Goal: Use online tool/utility: Use online tool/utility

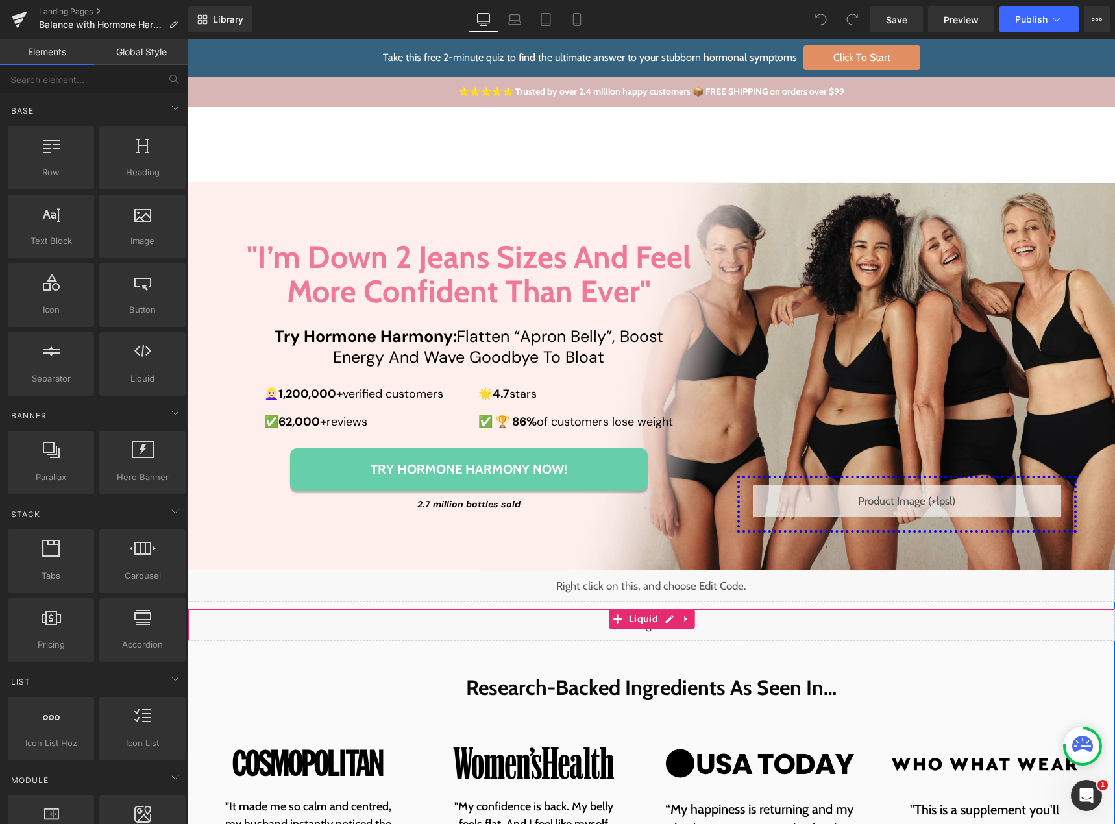
click at [663, 621] on div "Liquid" at bounding box center [652, 625] width 928 height 32
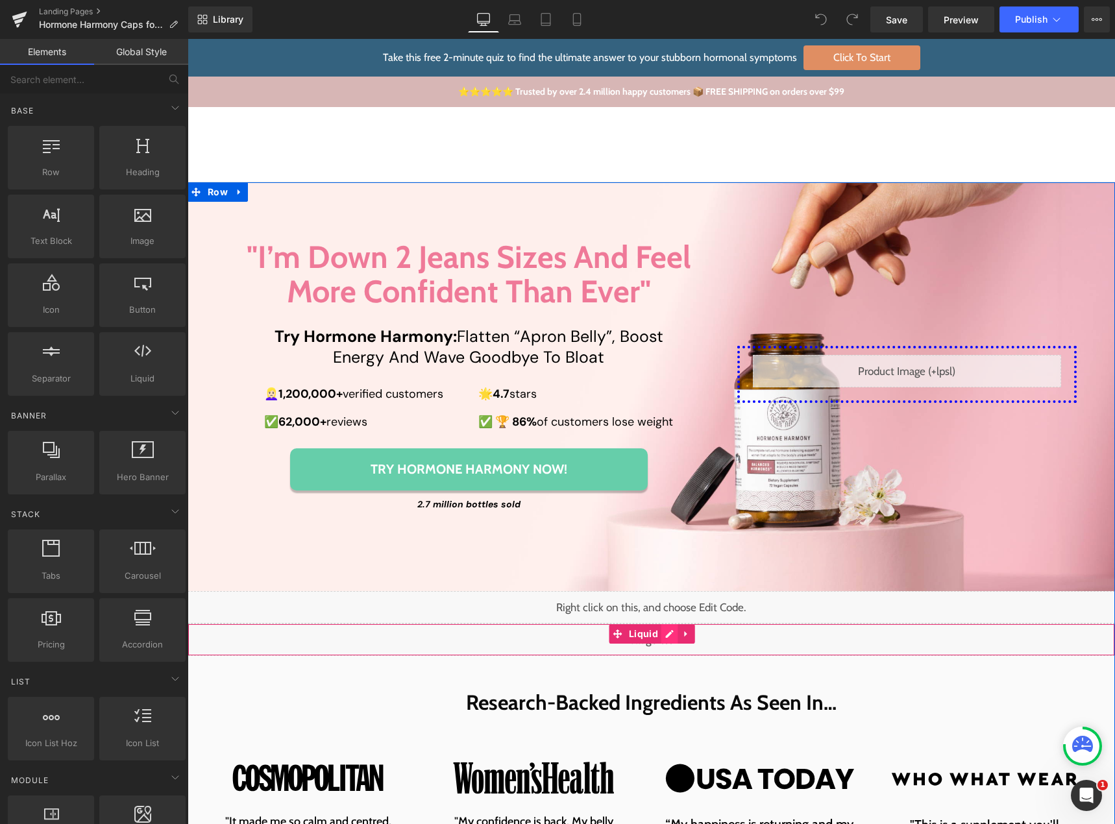
click at [661, 636] on div "Liquid" at bounding box center [652, 640] width 928 height 32
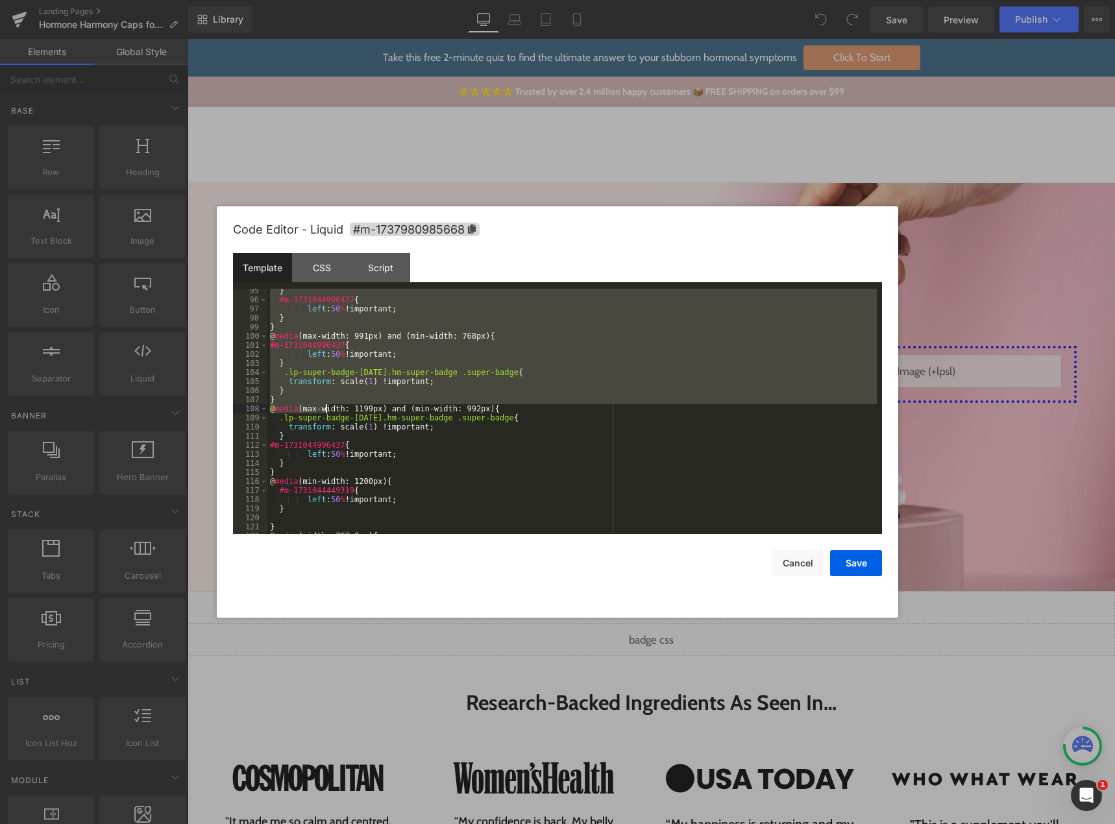
scroll to position [891, 0]
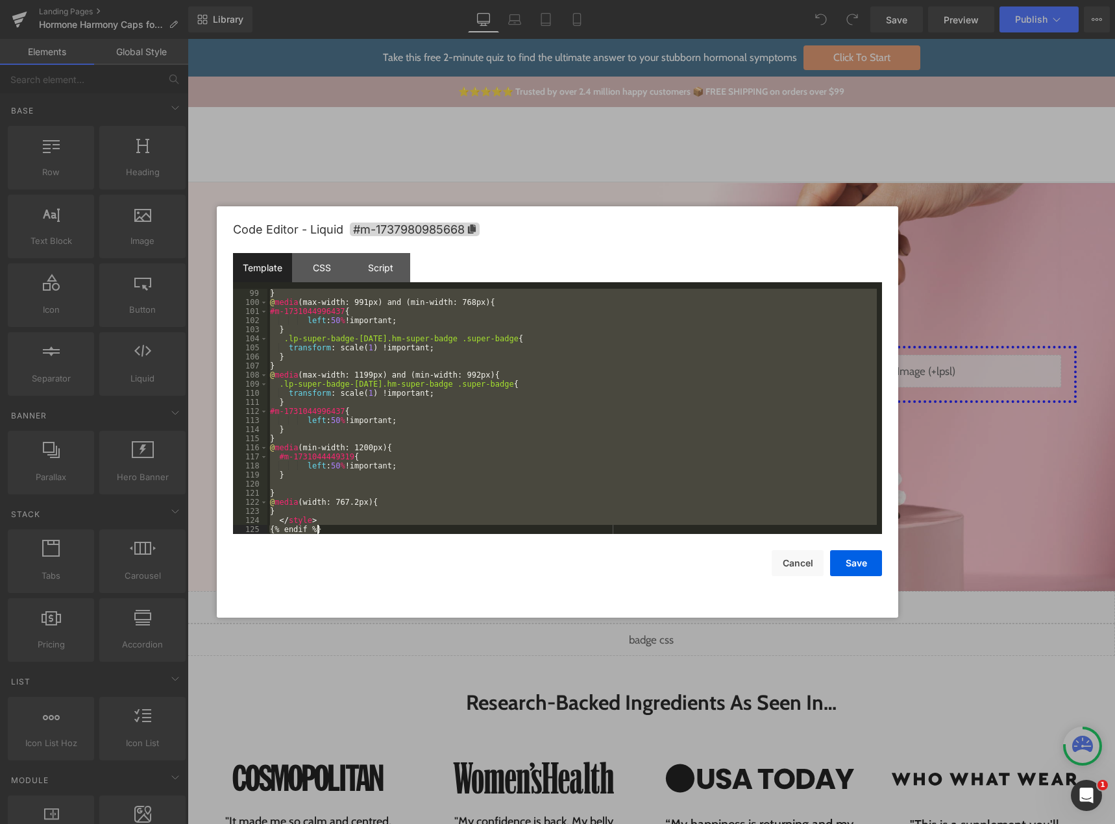
drag, startPoint x: 269, startPoint y: 321, endPoint x: 352, endPoint y: 528, distance: 223.1
click at [352, 528] on div "} @ media (max-width: 991px) and (min-width: 768px) { #m-1731044996437 { left :…" at bounding box center [572, 421] width 610 height 264
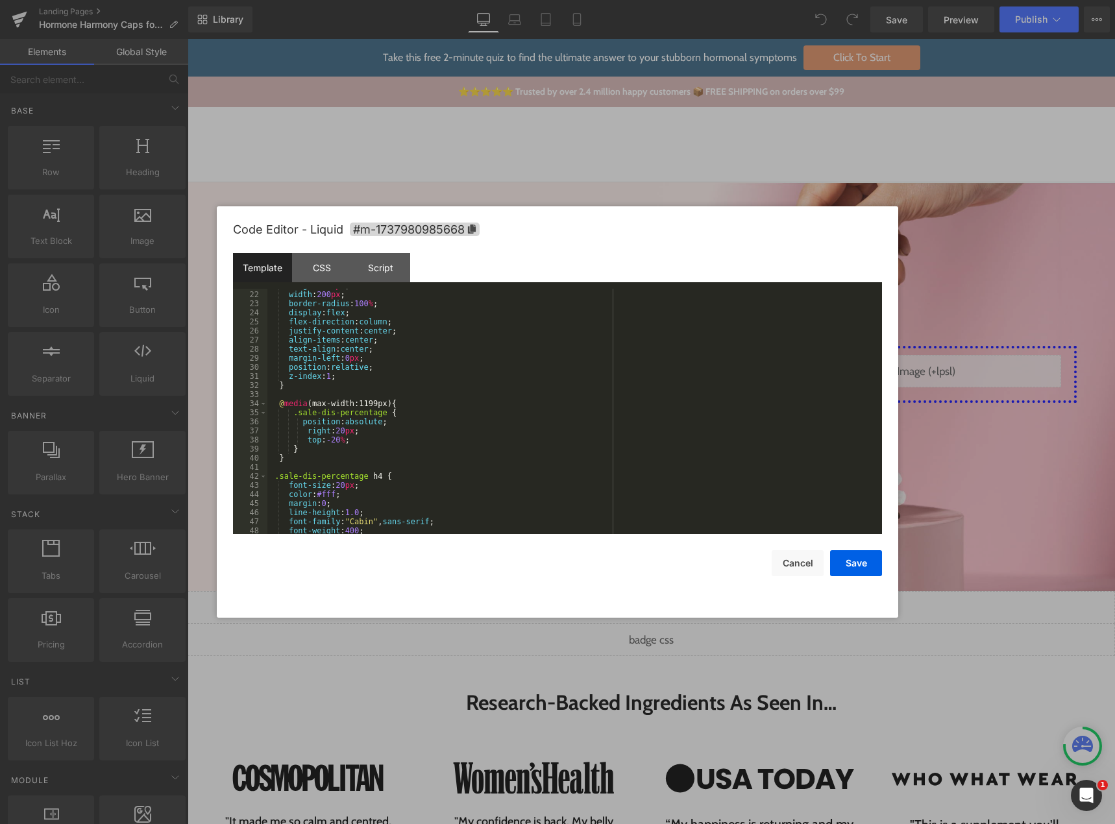
scroll to position [0, 0]
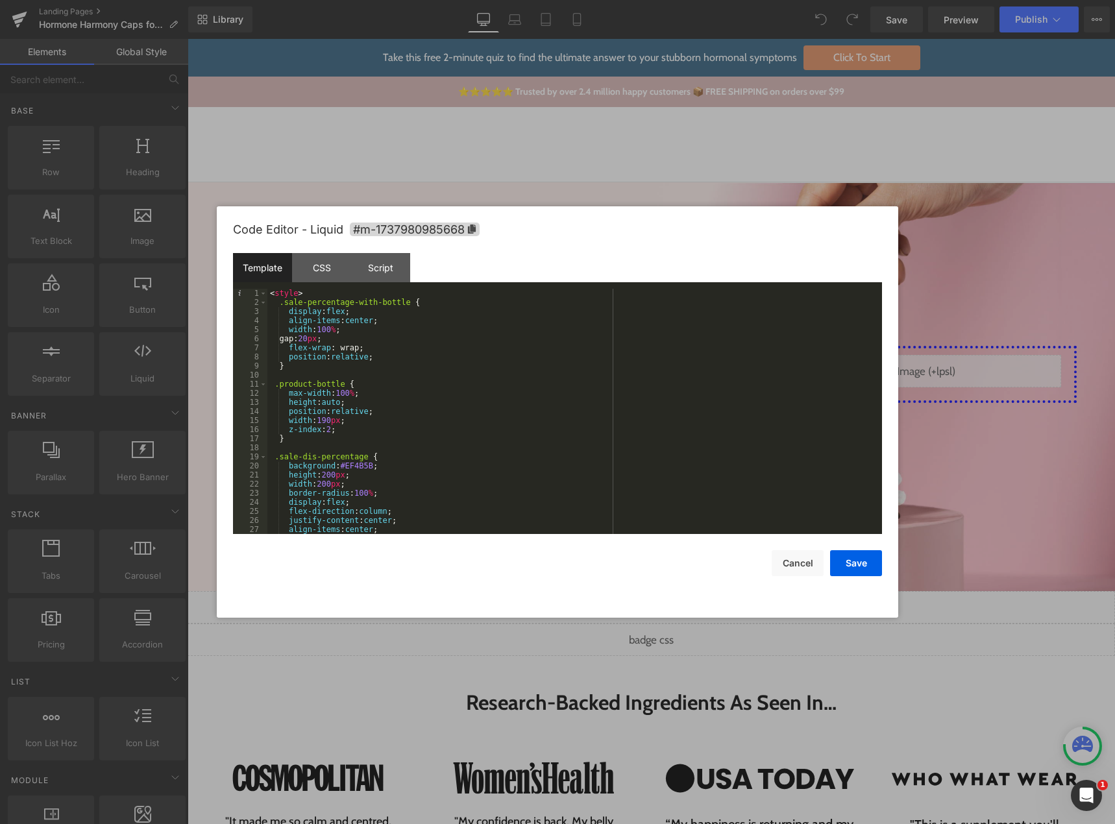
click at [362, 151] on div at bounding box center [557, 412] width 1115 height 824
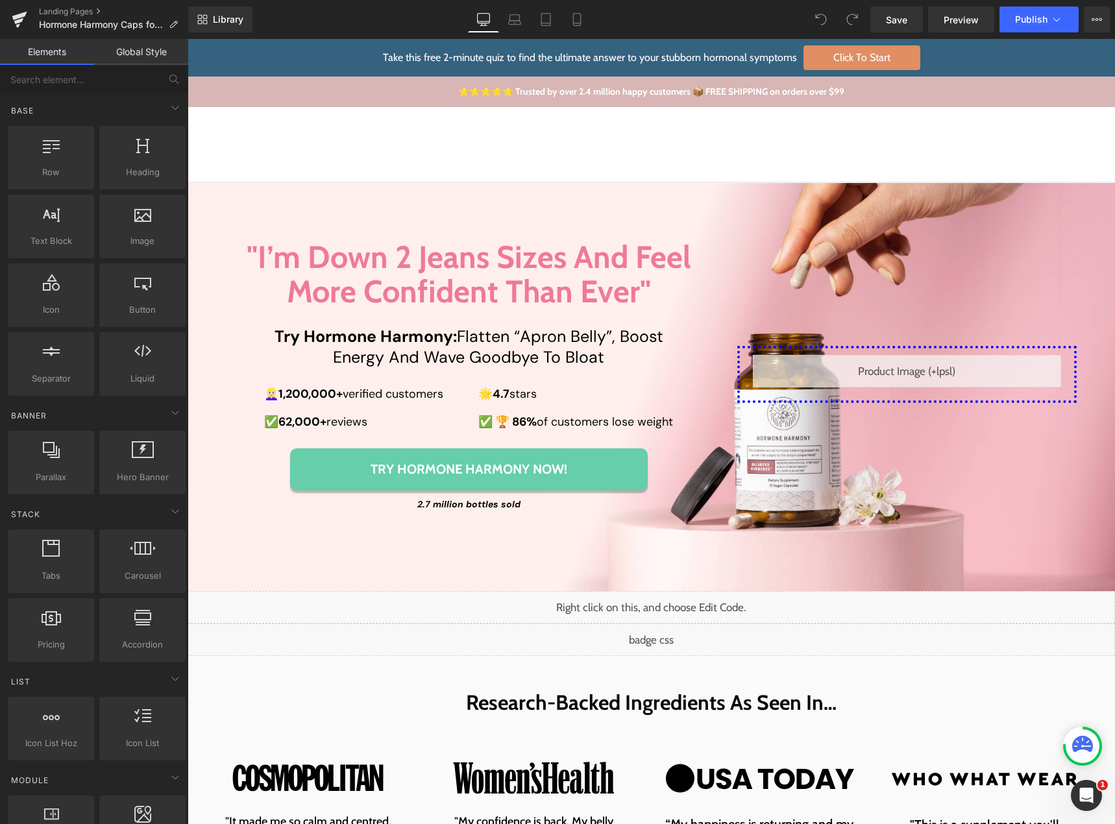
click at [317, 484] on link "Try Hormone Harmony Now!" at bounding box center [469, 470] width 358 height 42
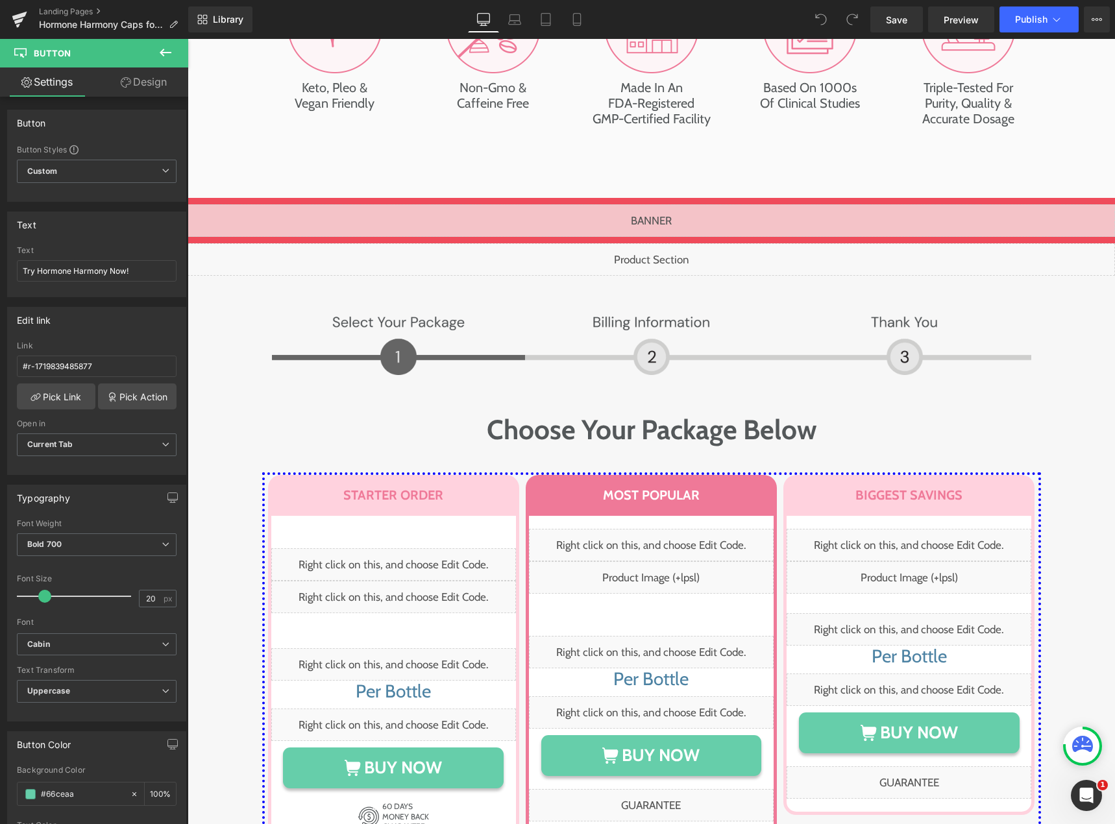
scroll to position [6169, 0]
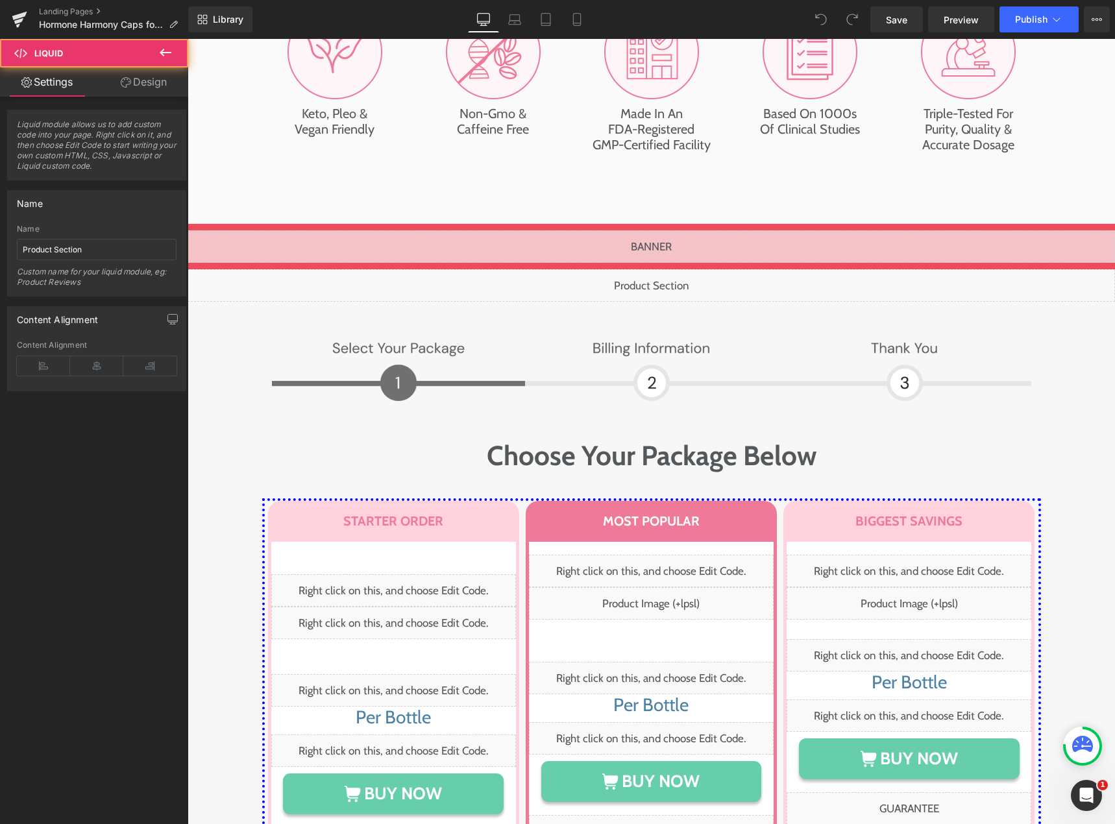
click at [644, 269] on div "Liquid" at bounding box center [652, 285] width 928 height 32
click at [660, 269] on div "Liquid" at bounding box center [652, 285] width 928 height 32
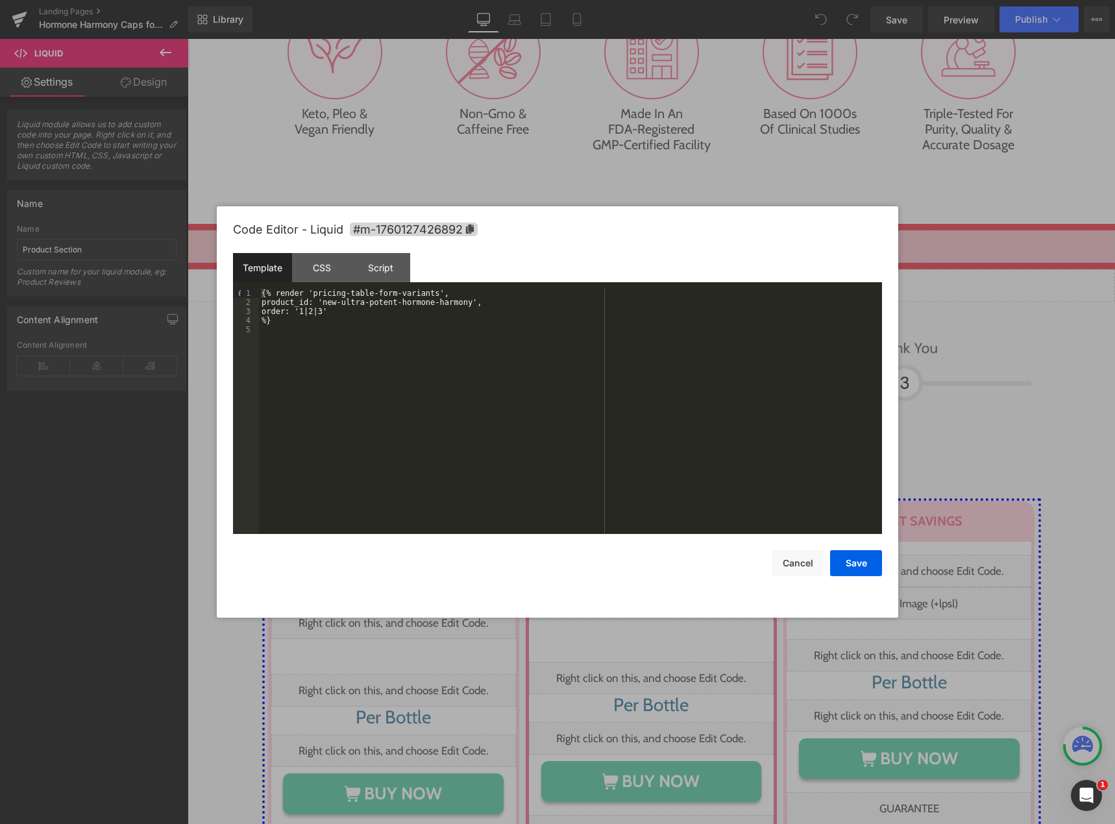
click at [336, 370] on div "{% render 'pricing-table-form-variants', product_id: 'new-ultra-potent-hormone-…" at bounding box center [570, 421] width 623 height 264
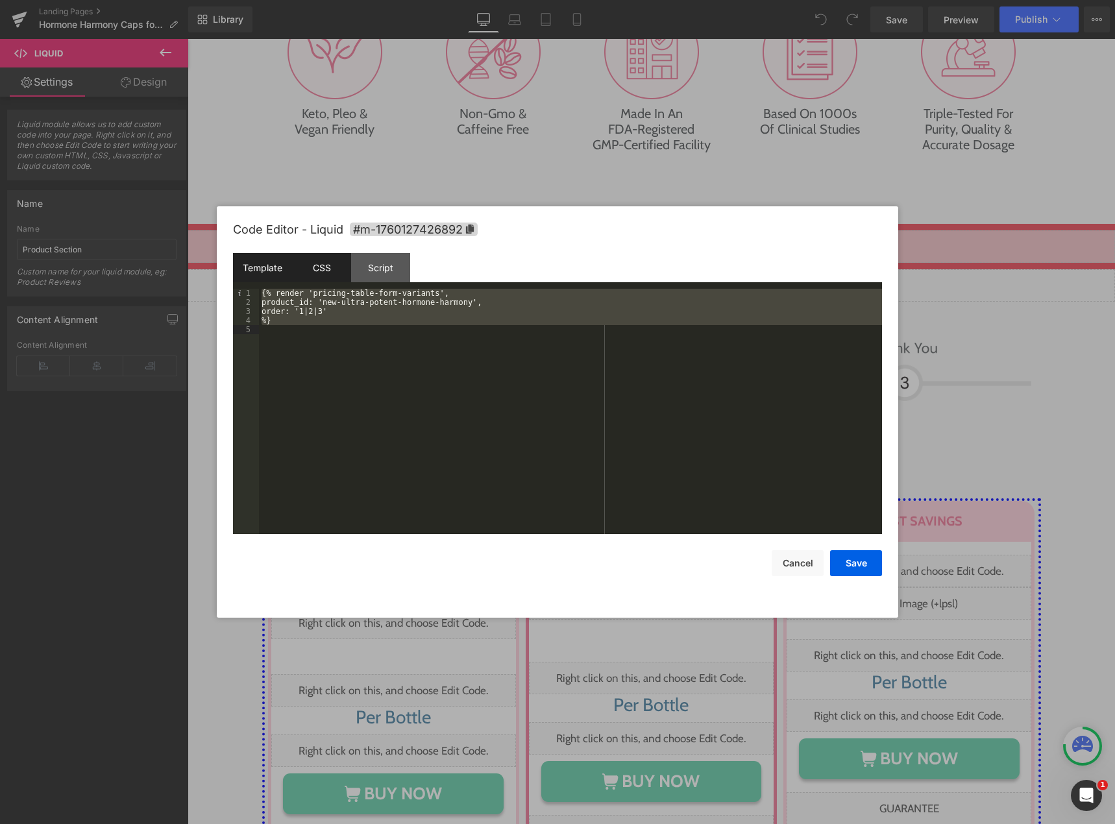
click at [307, 271] on div "CSS" at bounding box center [321, 267] width 59 height 29
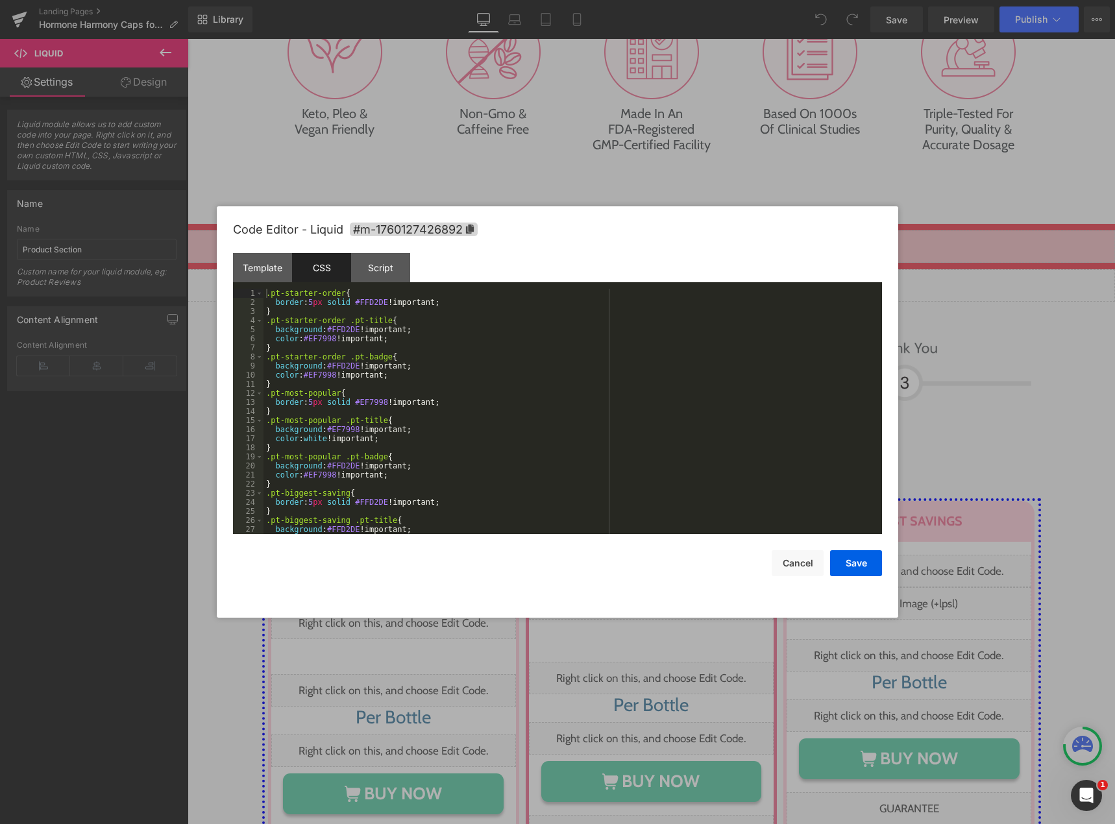
click at [314, 378] on div ".pt-starter-order { border : 5 px solid #FFD2DE !important; } .pt-starter-order…" at bounding box center [570, 421] width 613 height 264
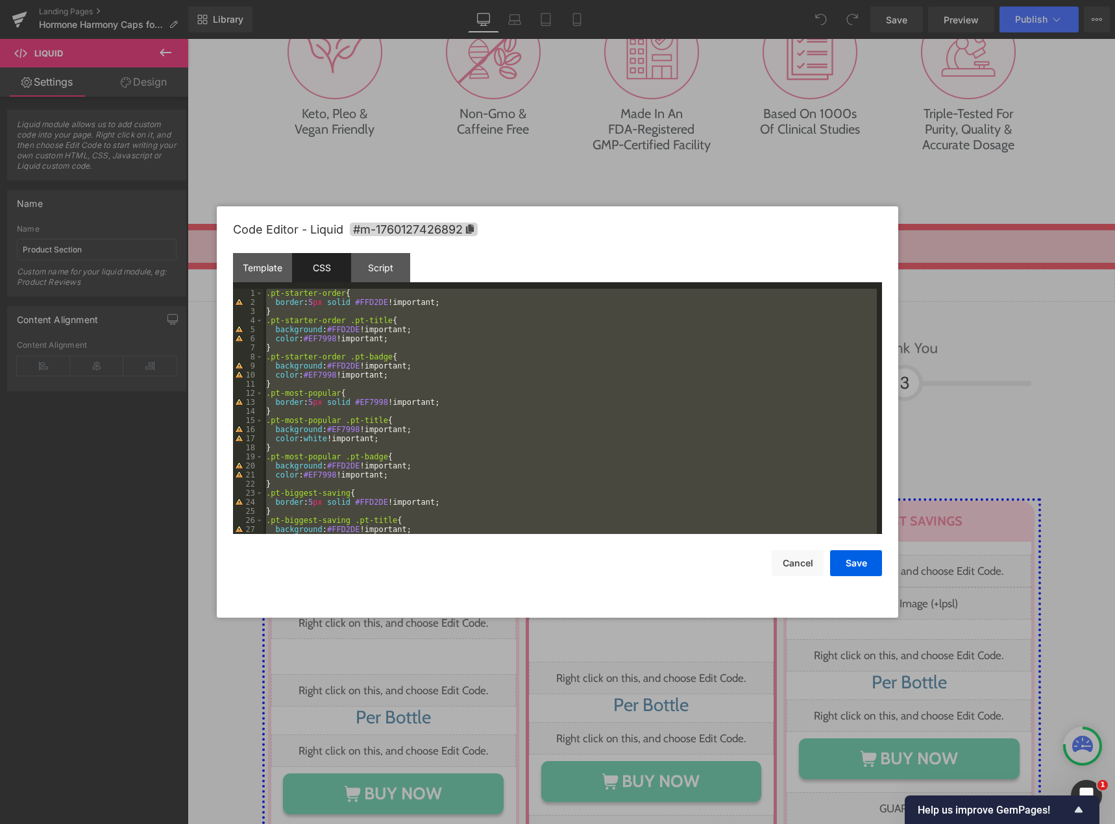
click at [580, 148] on div at bounding box center [557, 412] width 1115 height 824
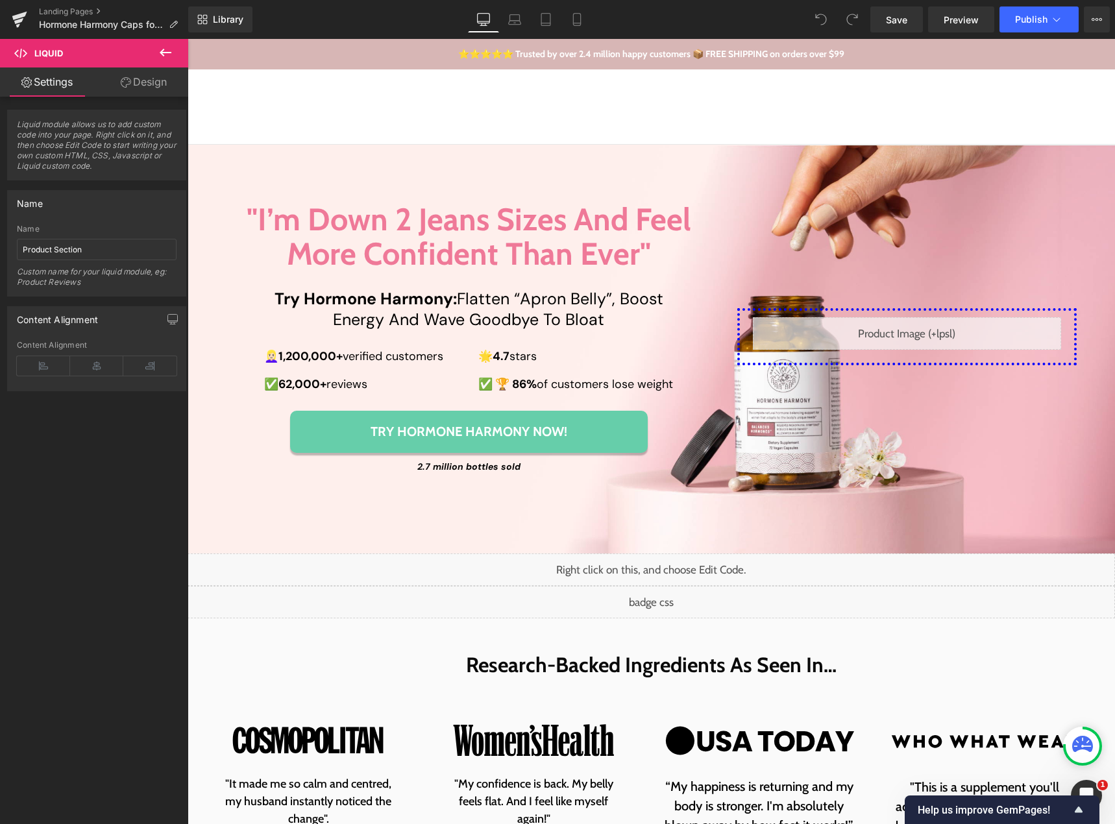
scroll to position [0, 0]
